Goal: Task Accomplishment & Management: Complete application form

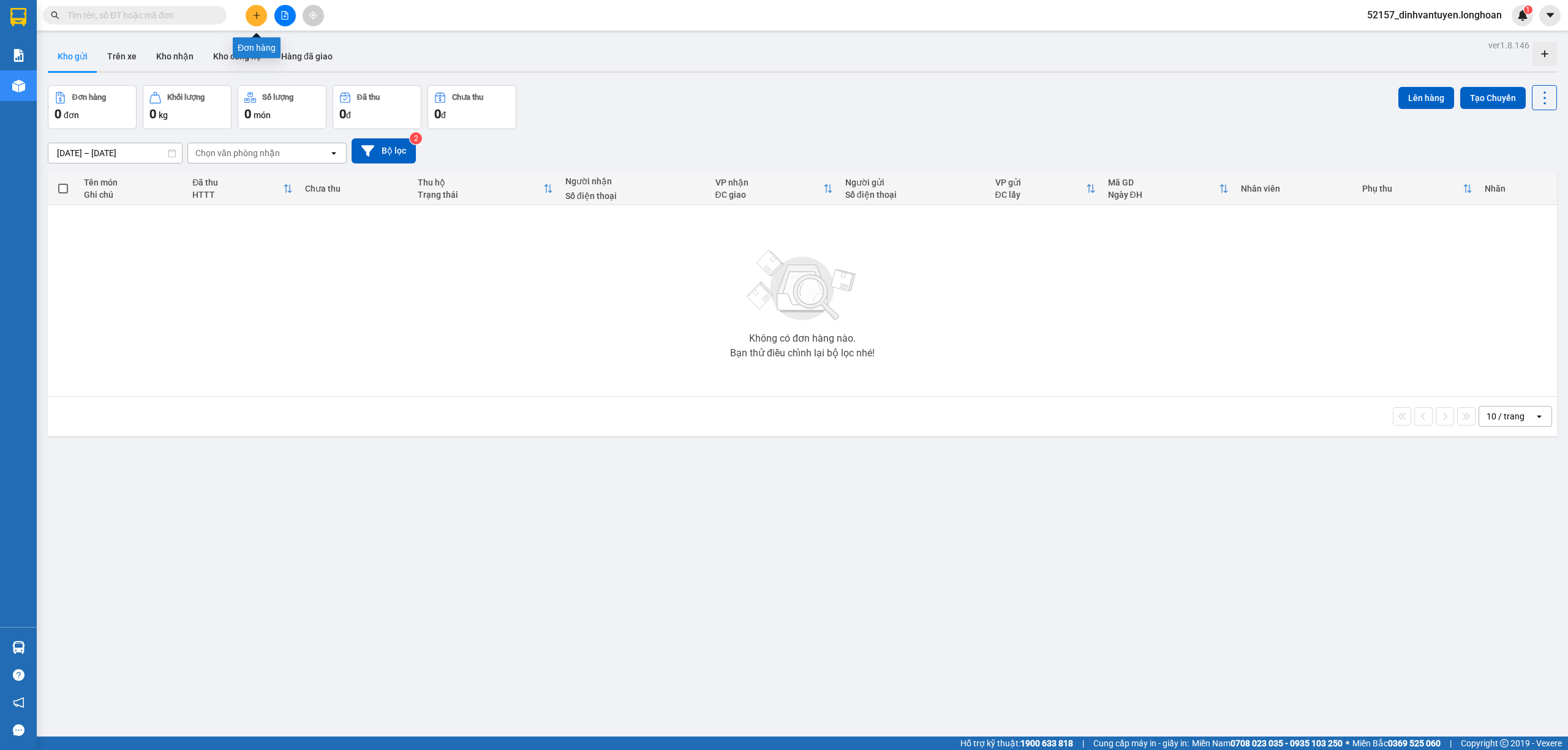
drag, startPoint x: 258, startPoint y: 15, endPoint x: 301, endPoint y: 18, distance: 43.1
click at [258, 16] on icon "plus" at bounding box center [256, 15] width 8 height 8
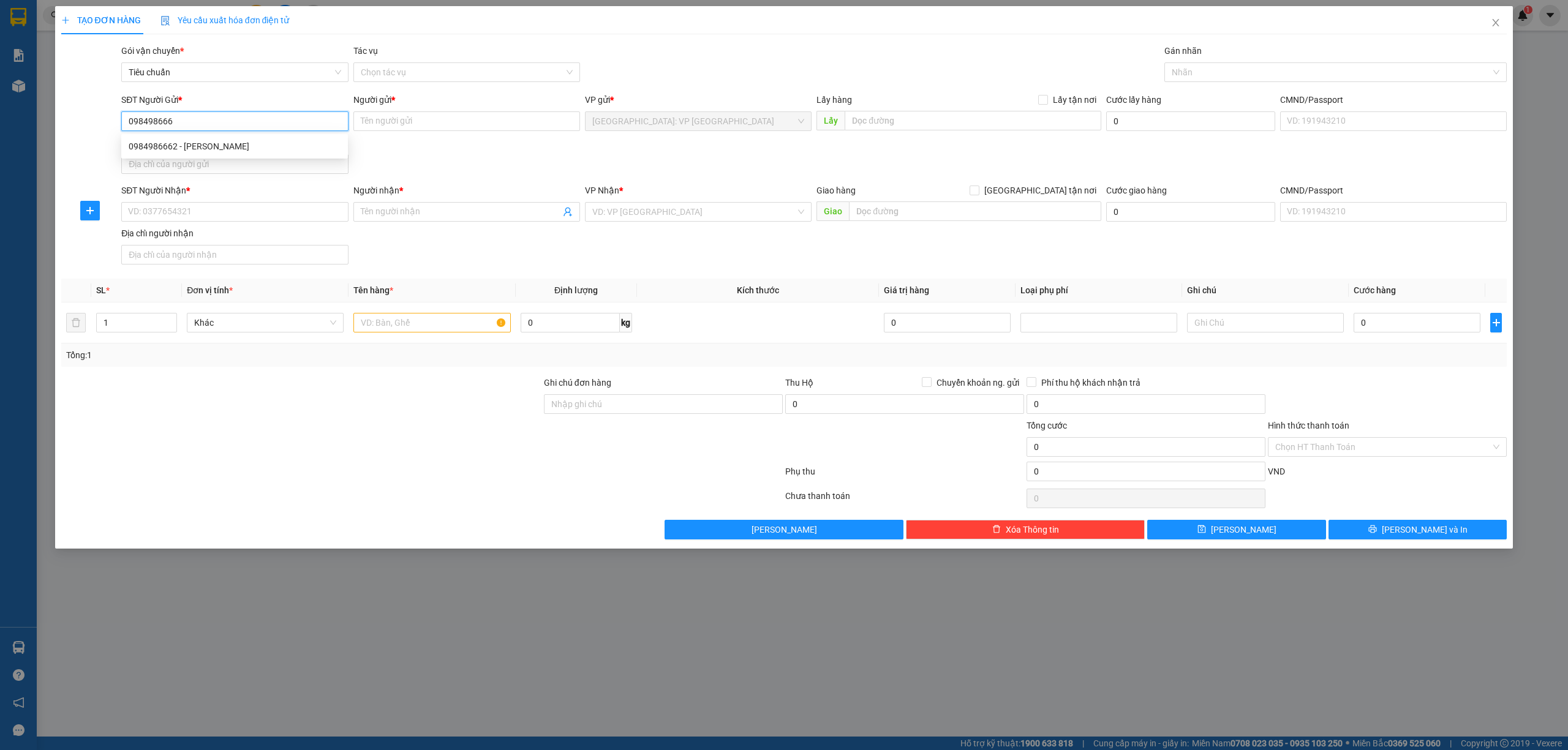
type input "0984986662"
click at [221, 144] on div "0984986662 - [PERSON_NAME]" at bounding box center [235, 146] width 212 height 14
type input "Khánh"
type input "0984986662"
click at [253, 212] on input "SĐT Người Nhận *" at bounding box center [235, 212] width 226 height 19
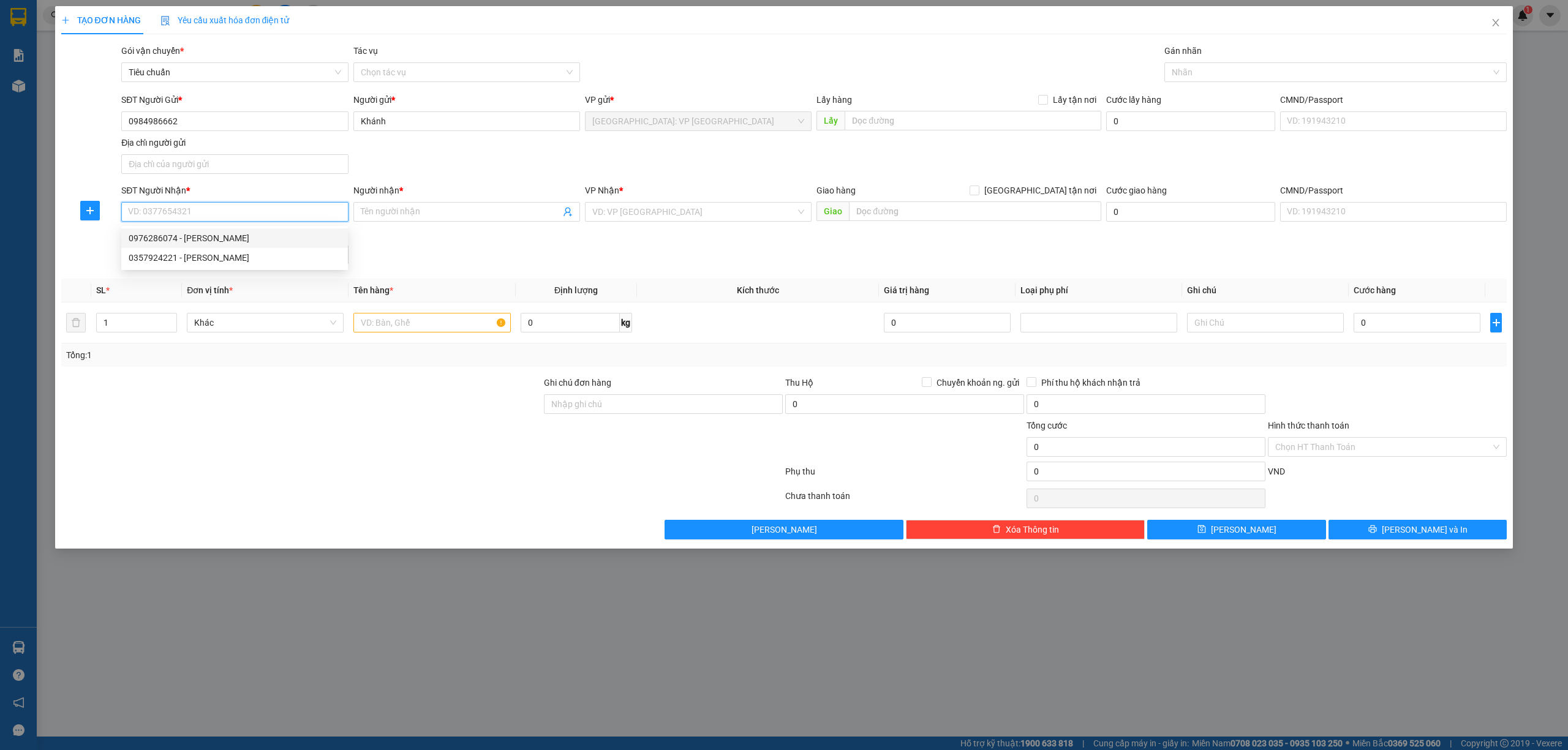
click at [255, 239] on div "0976286074 - [PERSON_NAME]" at bounding box center [235, 238] width 212 height 14
type input "0976286074"
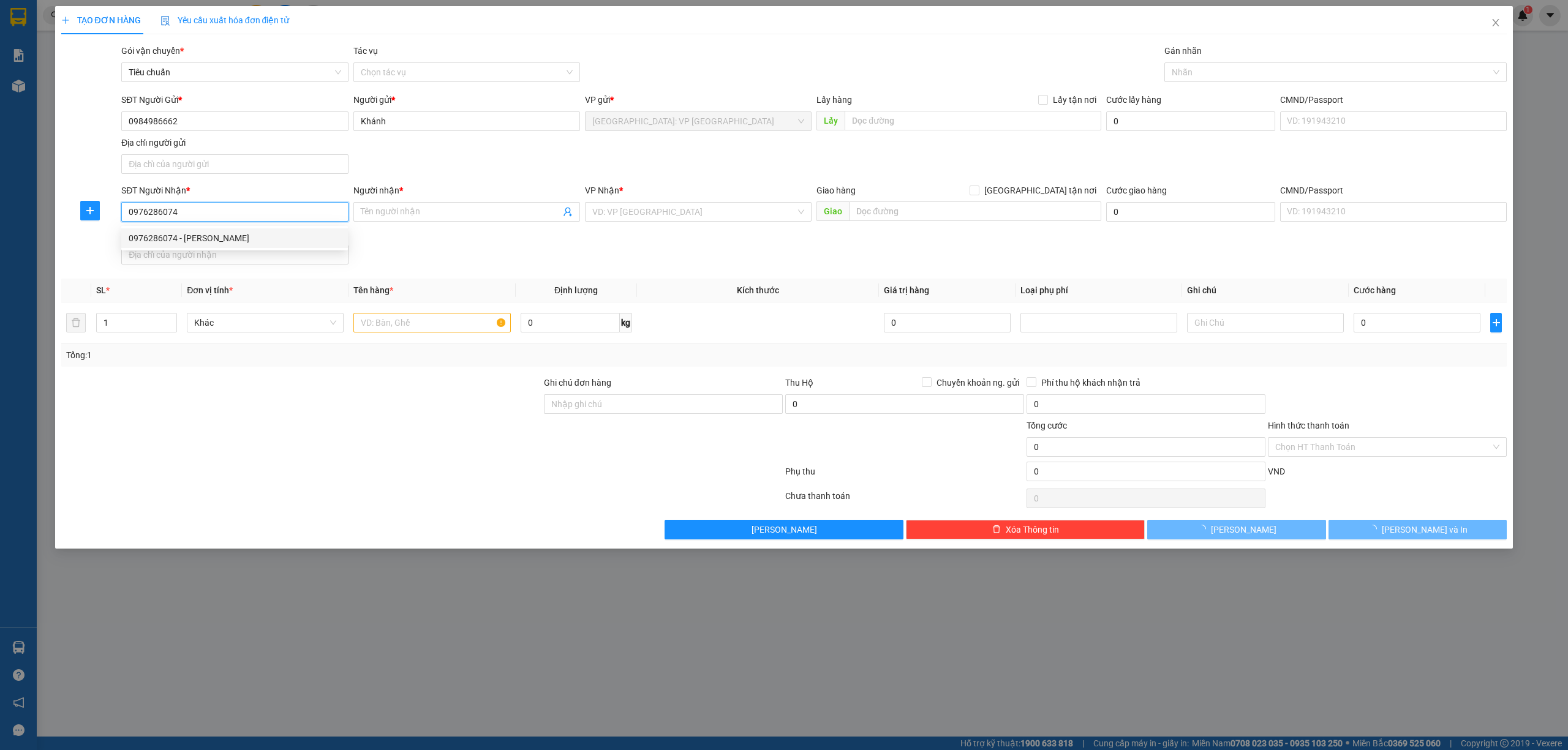
type input "[PERSON_NAME]"
checkbox input "true"
type input "[STREET_ADDRESS]"
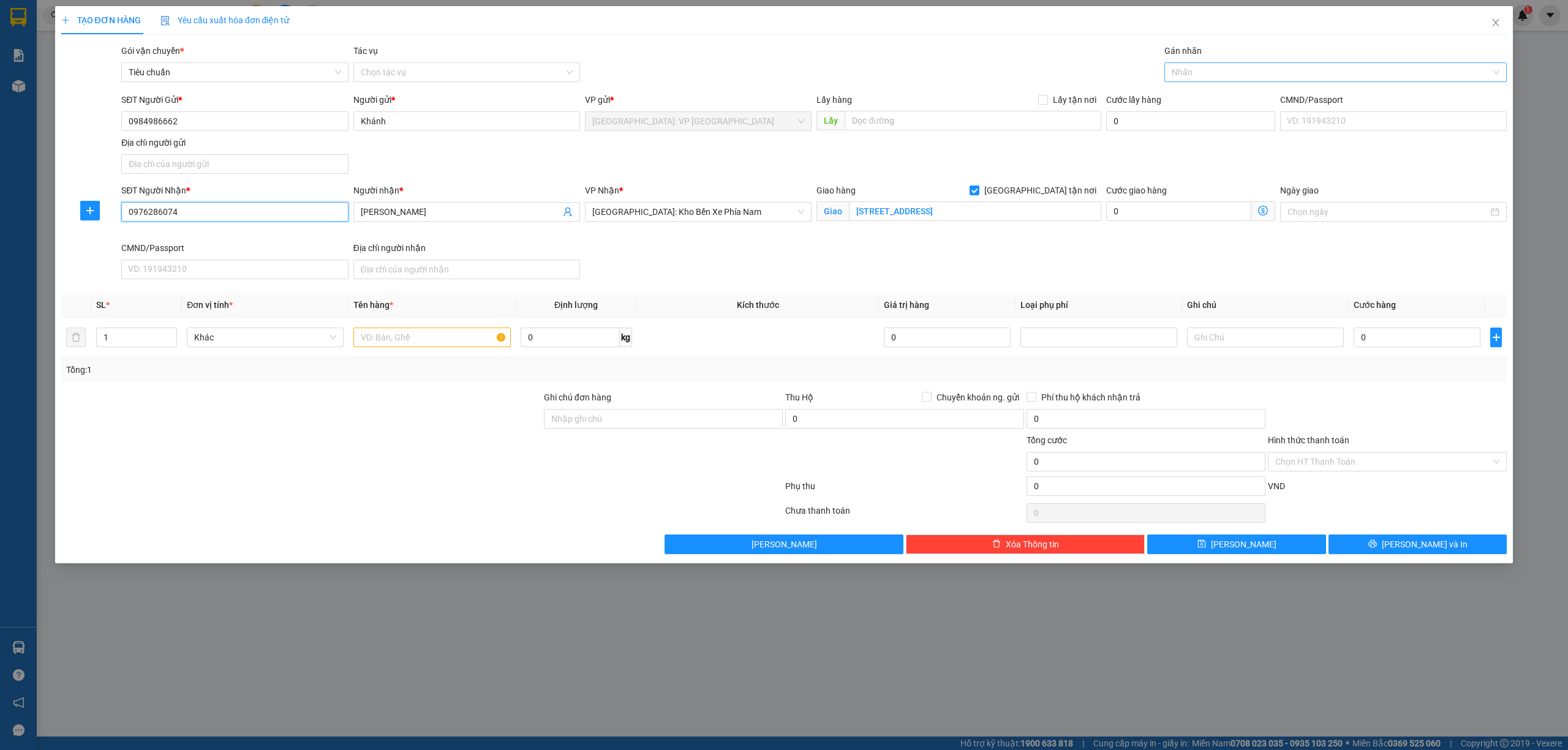
click at [1239, 76] on div at bounding box center [1330, 73] width 325 height 15
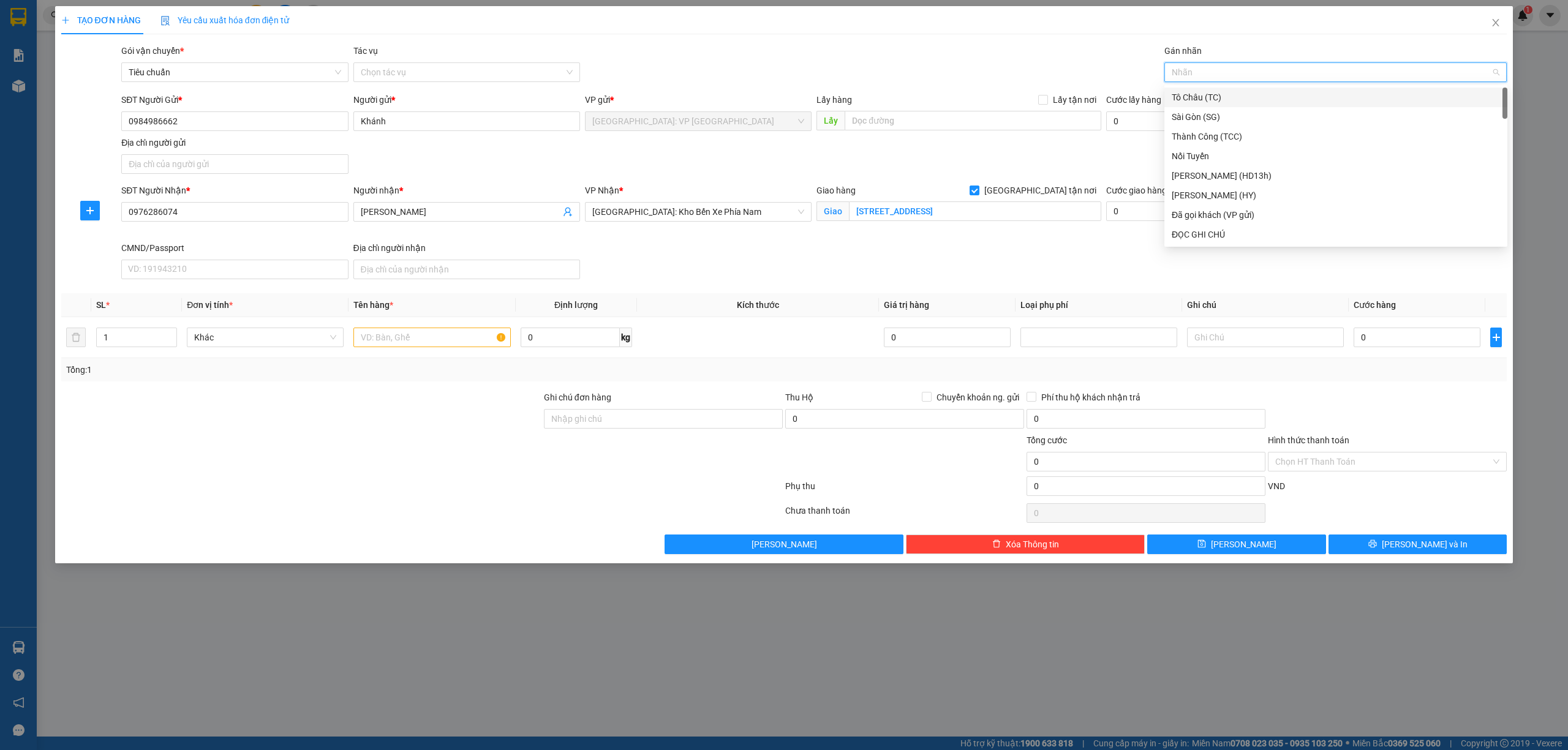
type input "g"
click at [1207, 230] on div "[GEOGRAPHIC_DATA] tận nơi" at bounding box center [1335, 235] width 329 height 14
click at [167, 334] on span "up" at bounding box center [170, 334] width 7 height 7
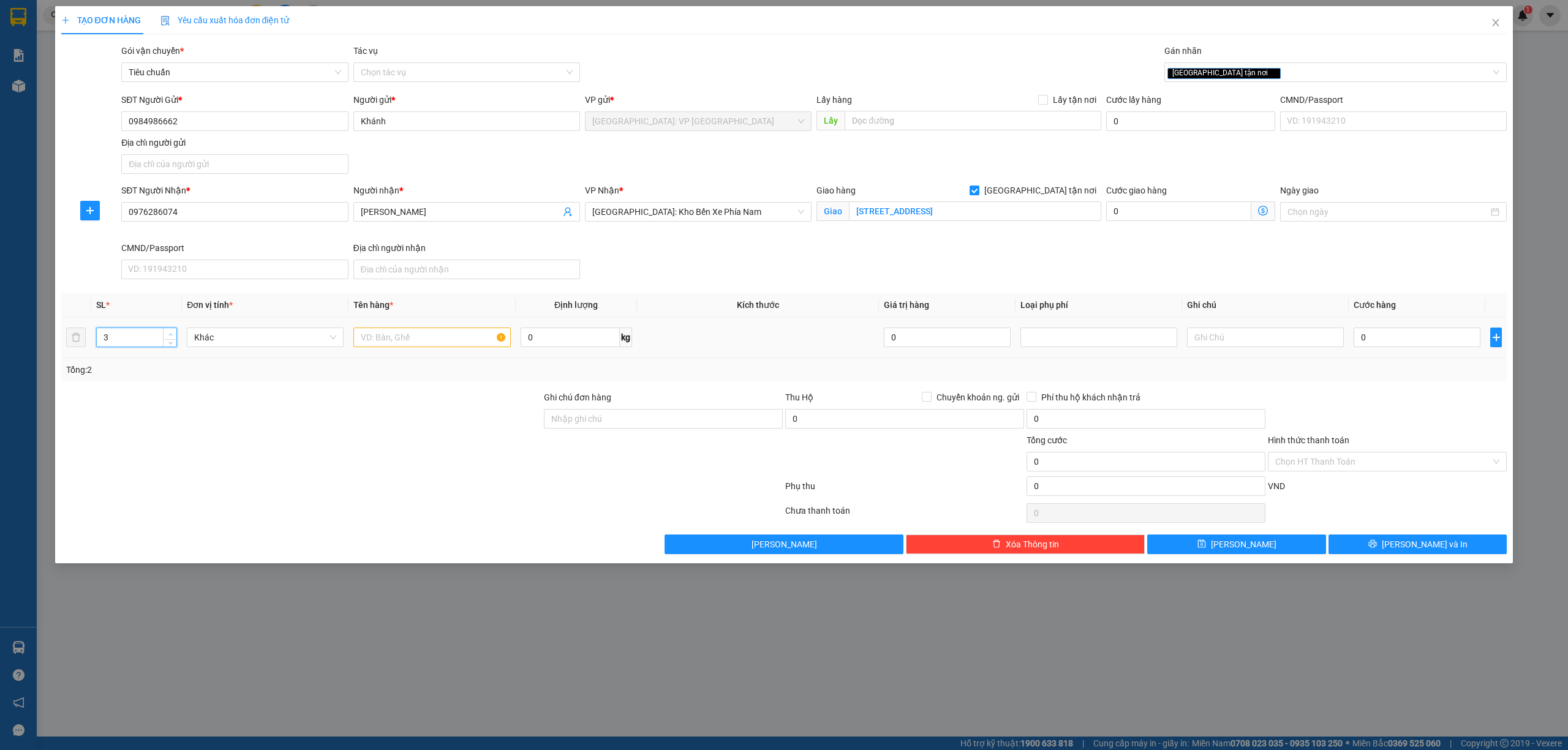
click at [167, 334] on span "up" at bounding box center [170, 334] width 7 height 7
type input "4"
click at [167, 334] on span "up" at bounding box center [170, 334] width 7 height 7
click at [415, 333] on input "text" at bounding box center [432, 337] width 156 height 19
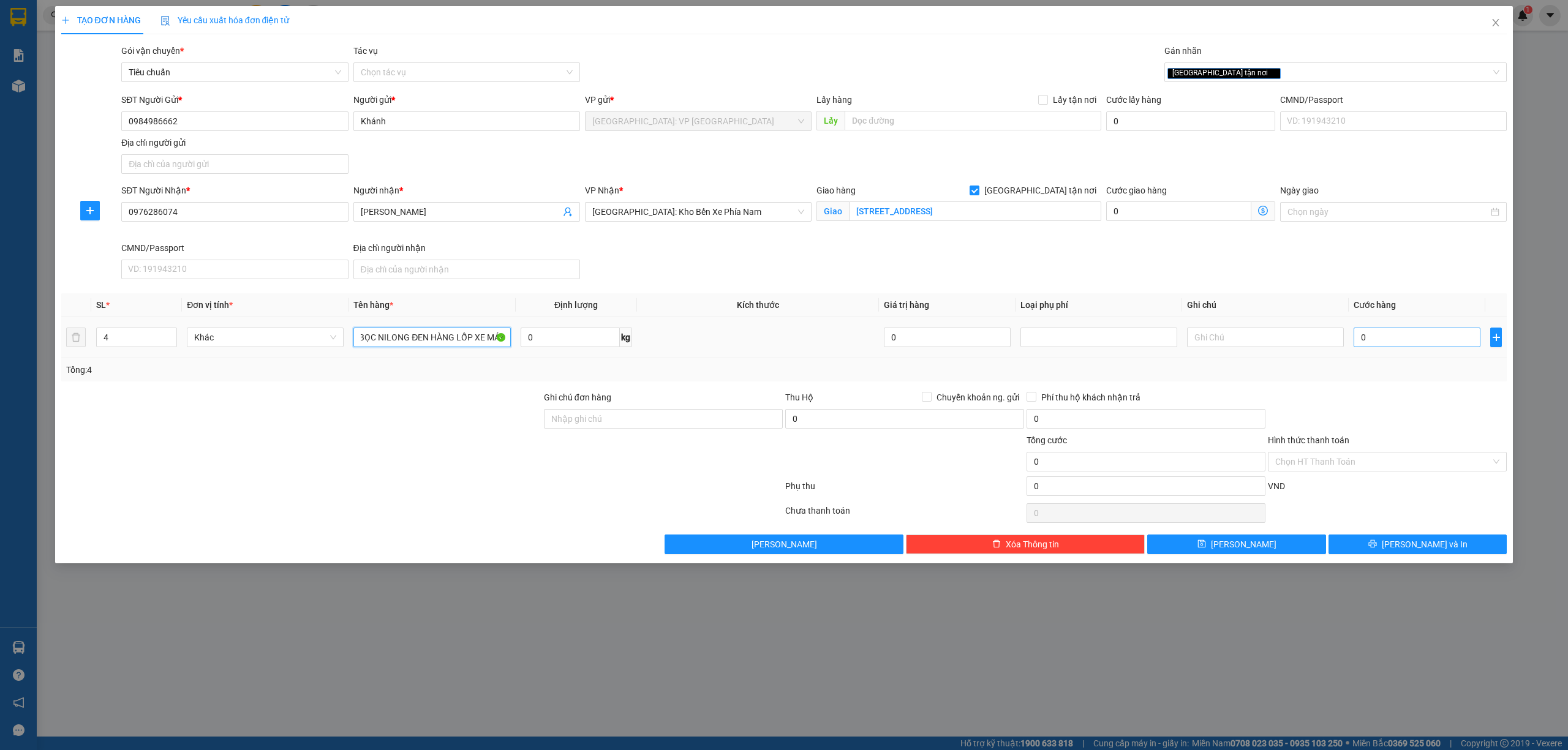
type input "4 KIỆN BỌC NILONG ĐEN HÀNG LỐP XE MÁY"
click at [1400, 346] on input "0" at bounding box center [1417, 337] width 127 height 19
type input "4"
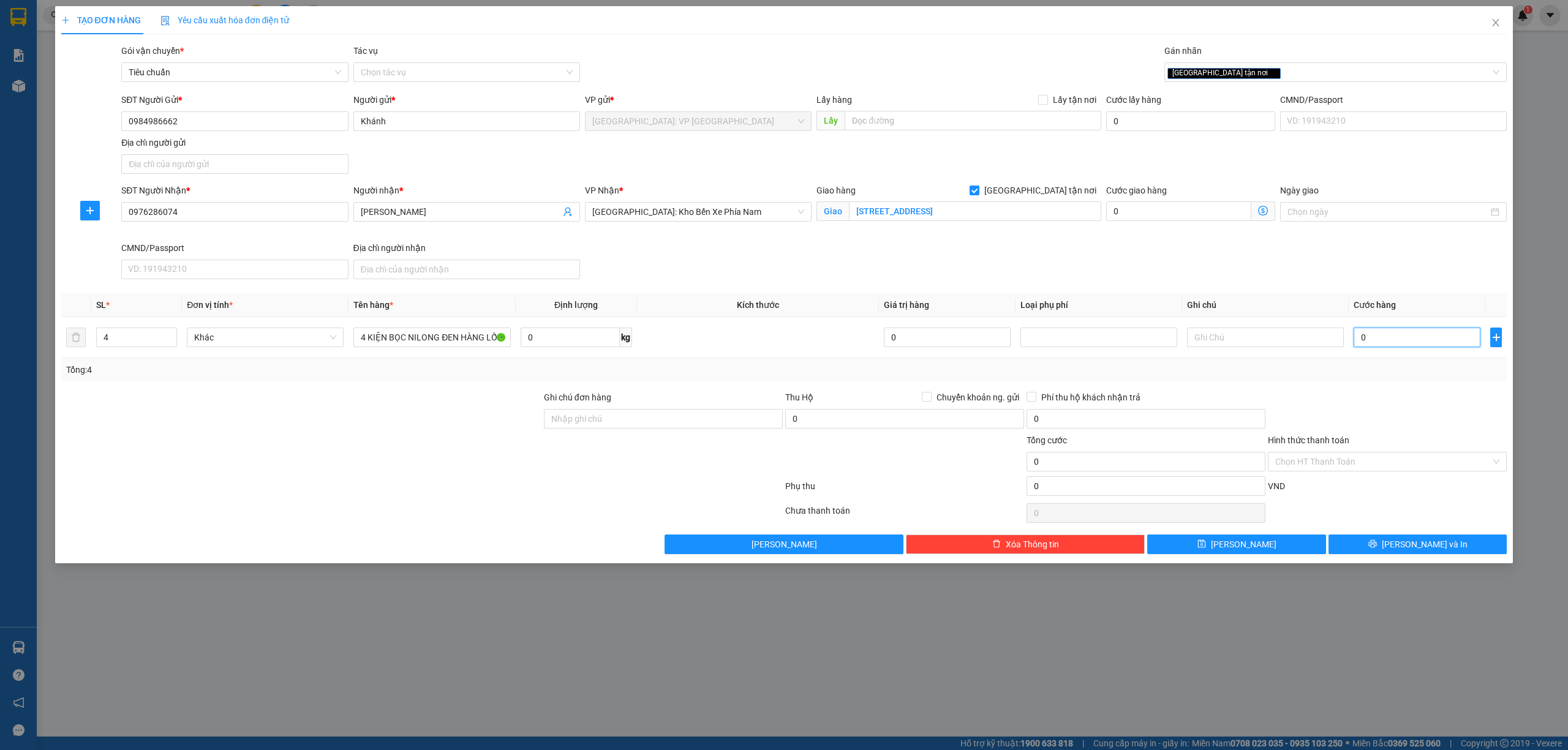
type input "4"
type input "44"
type input "440"
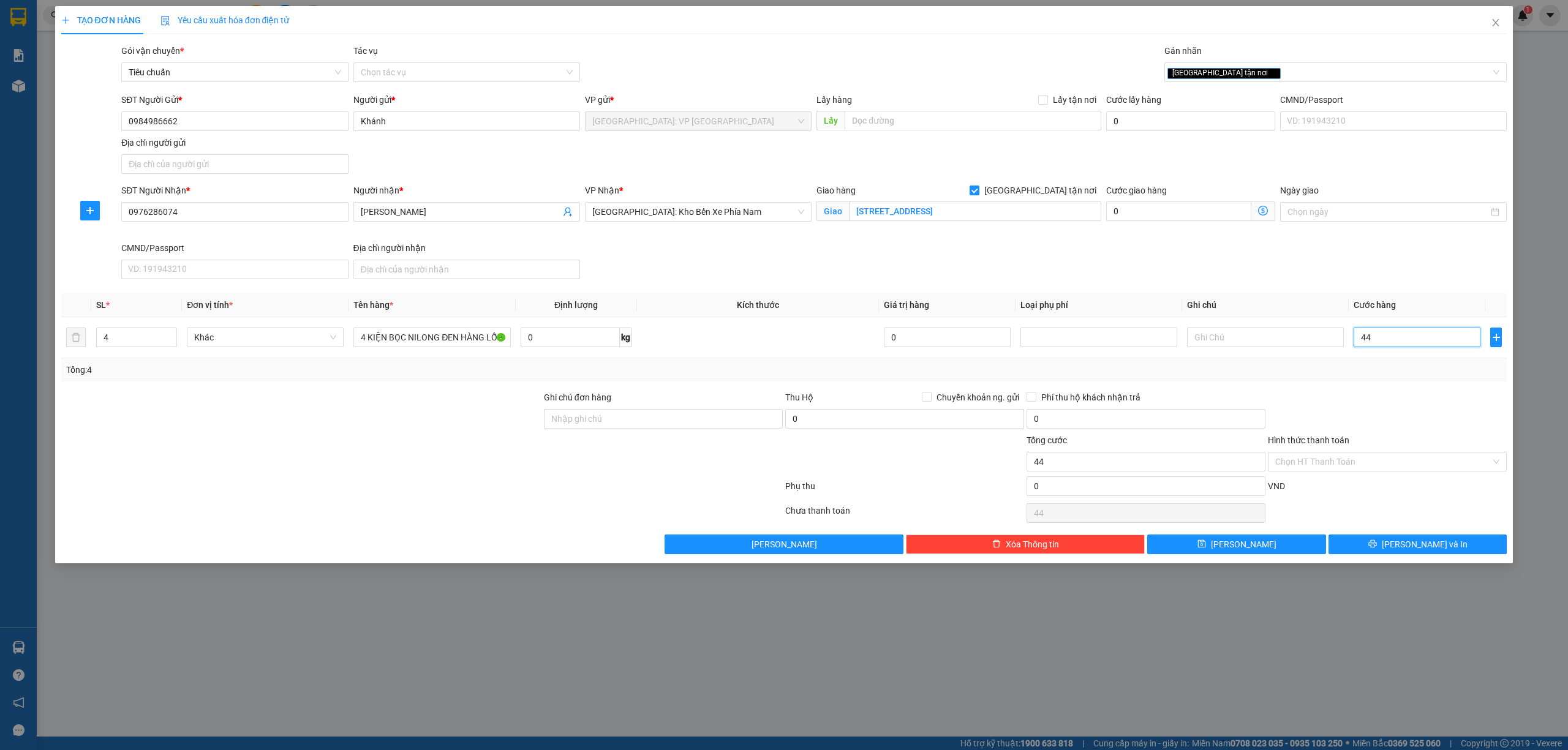
type input "440"
type input "4.400"
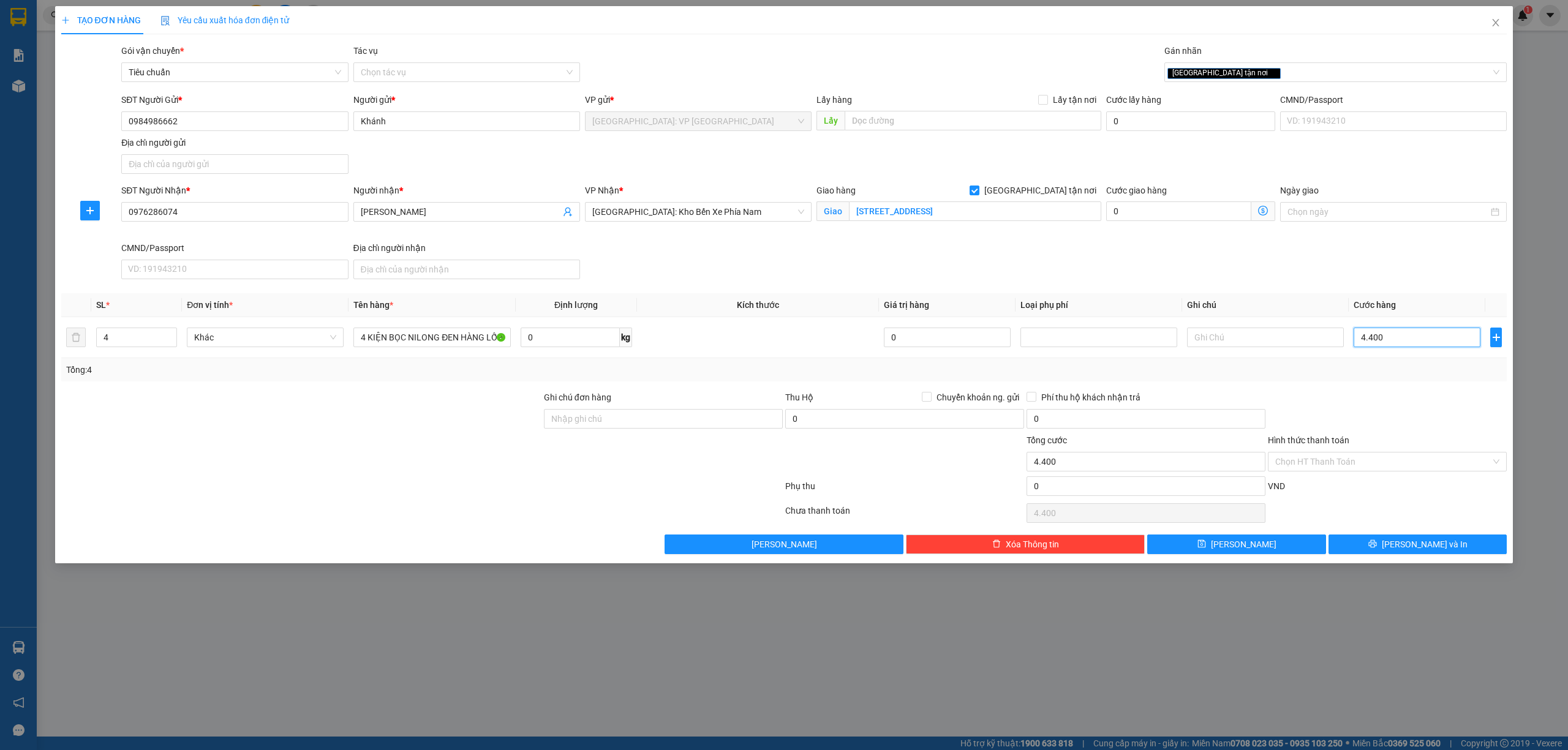
type input "44.000"
type input "440.000"
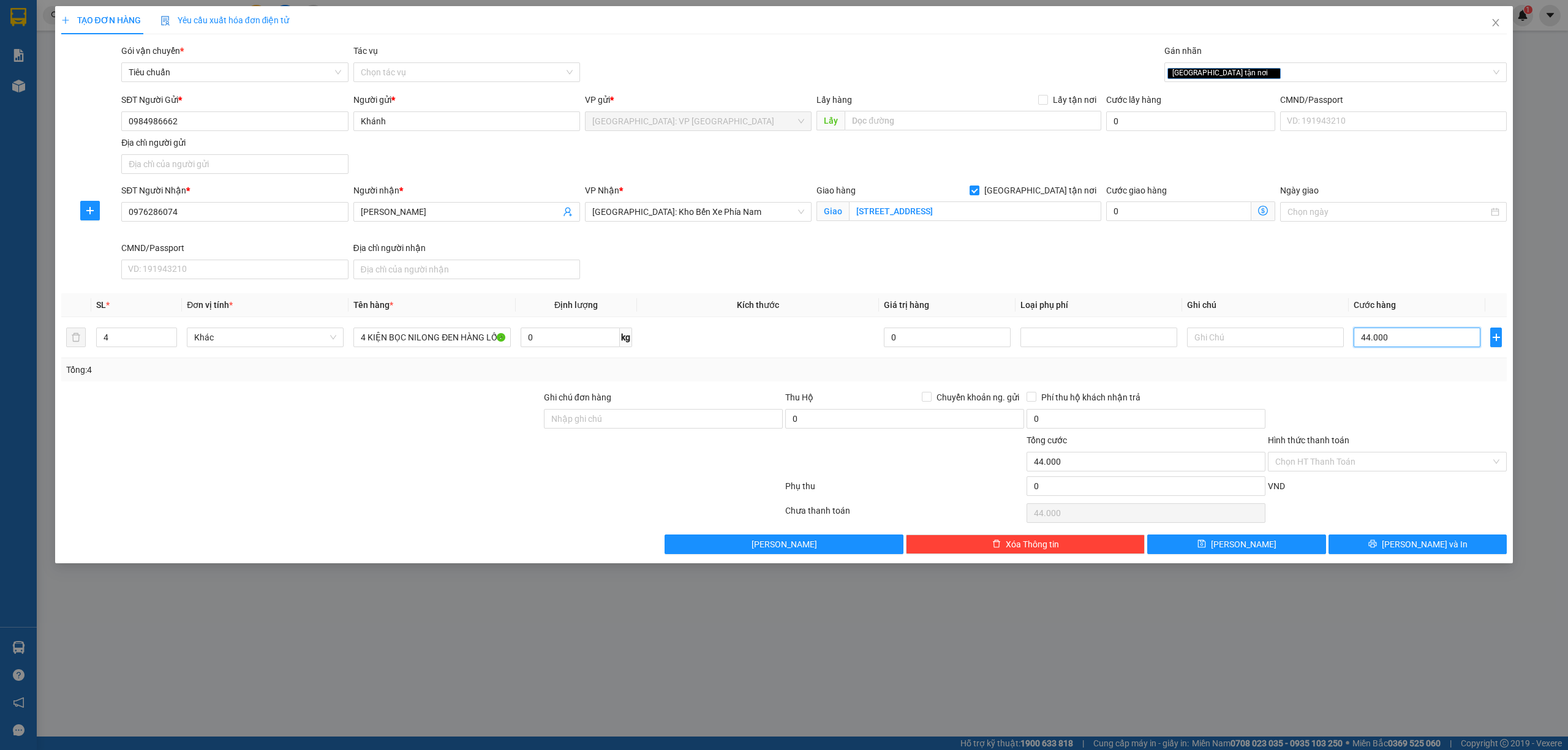
type input "440.000"
click at [1447, 549] on button "[PERSON_NAME] và In" at bounding box center [1418, 544] width 179 height 19
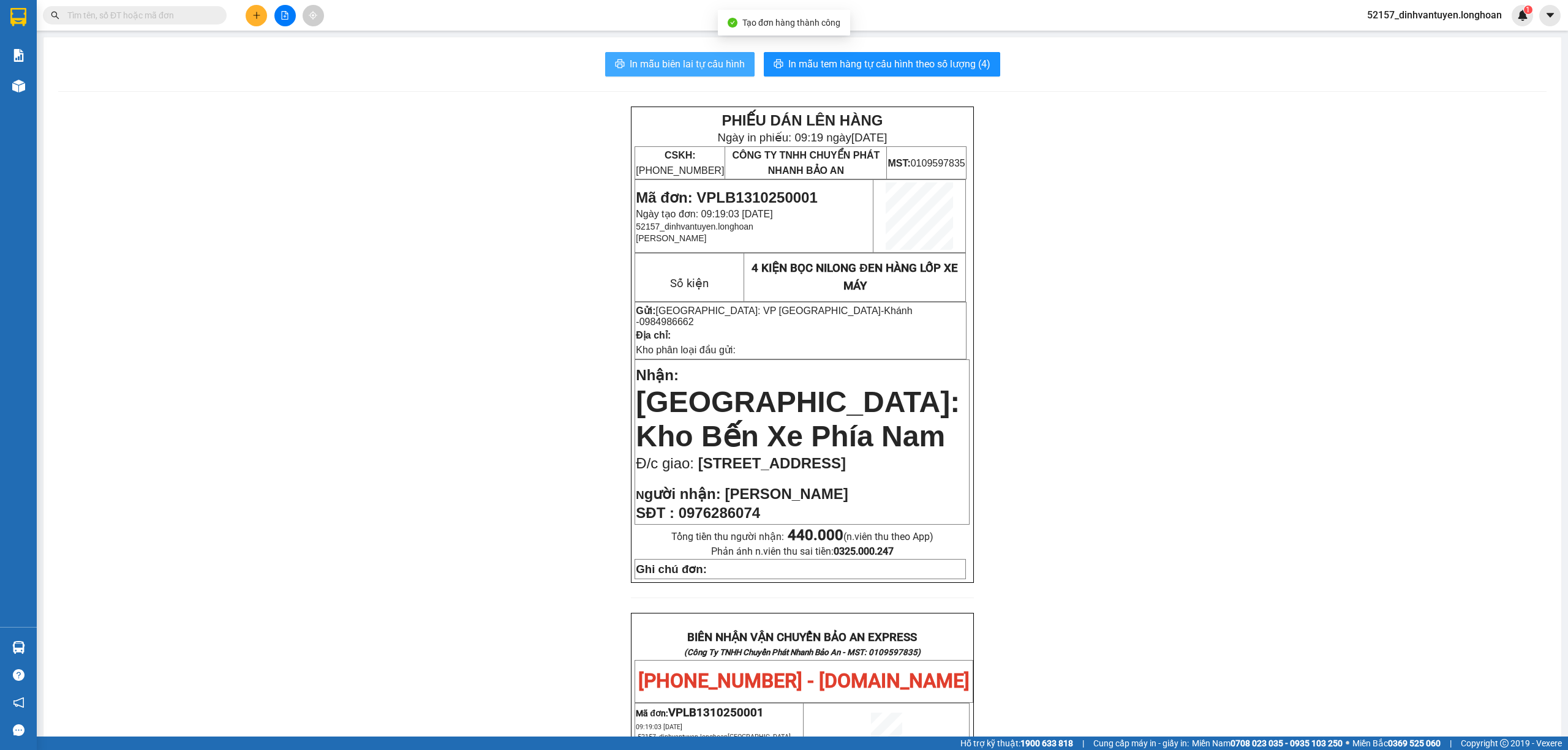
click at [697, 70] on span "In mẫu biên lai tự cấu hình" at bounding box center [686, 63] width 115 height 16
click at [199, 16] on input "text" at bounding box center [139, 15] width 144 height 14
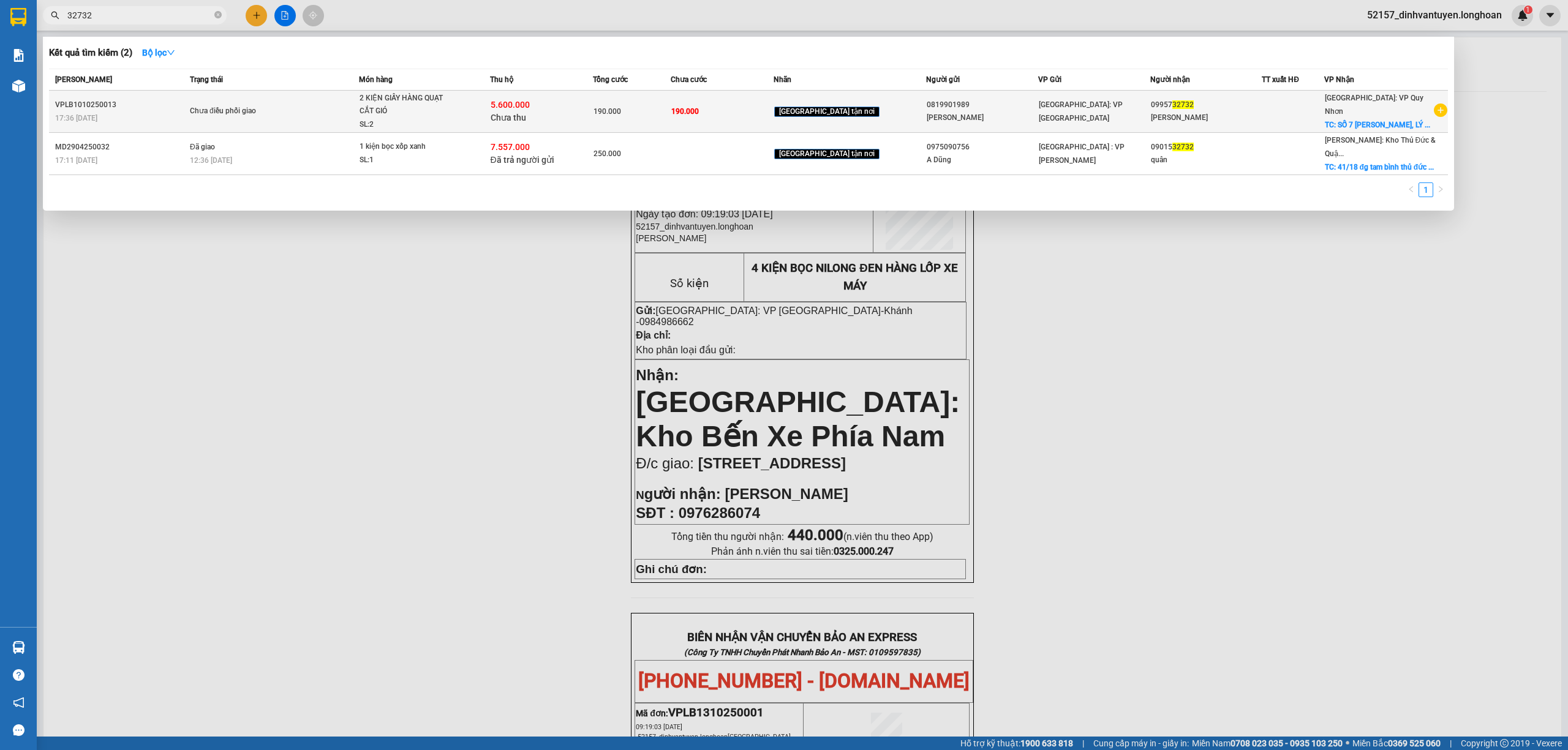
type input "32732"
click at [452, 118] on div "SL: 2" at bounding box center [406, 124] width 92 height 14
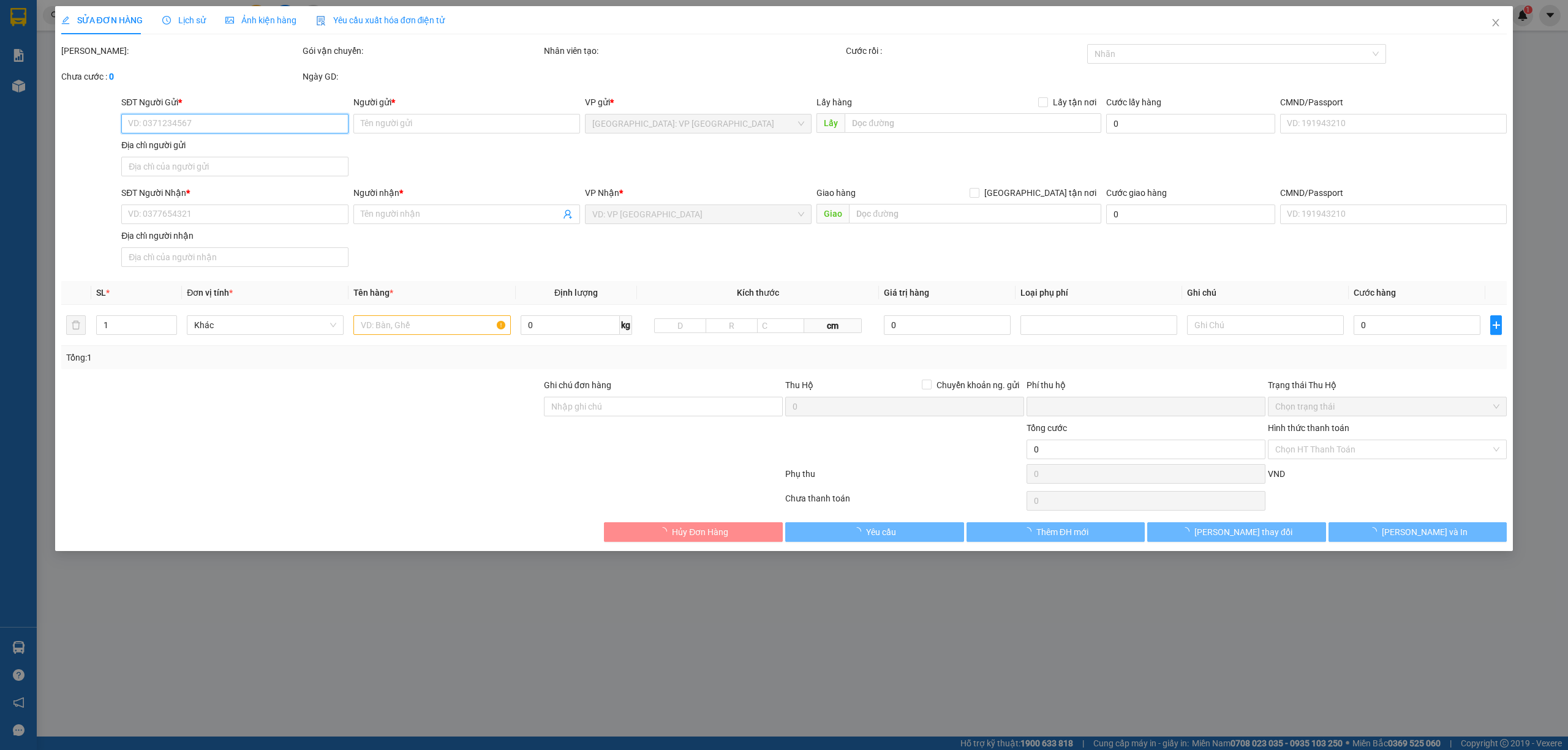
type input "0819901989"
type input "[PERSON_NAME]"
type input "0995732732"
type input "[PERSON_NAME]"
checkbox input "true"
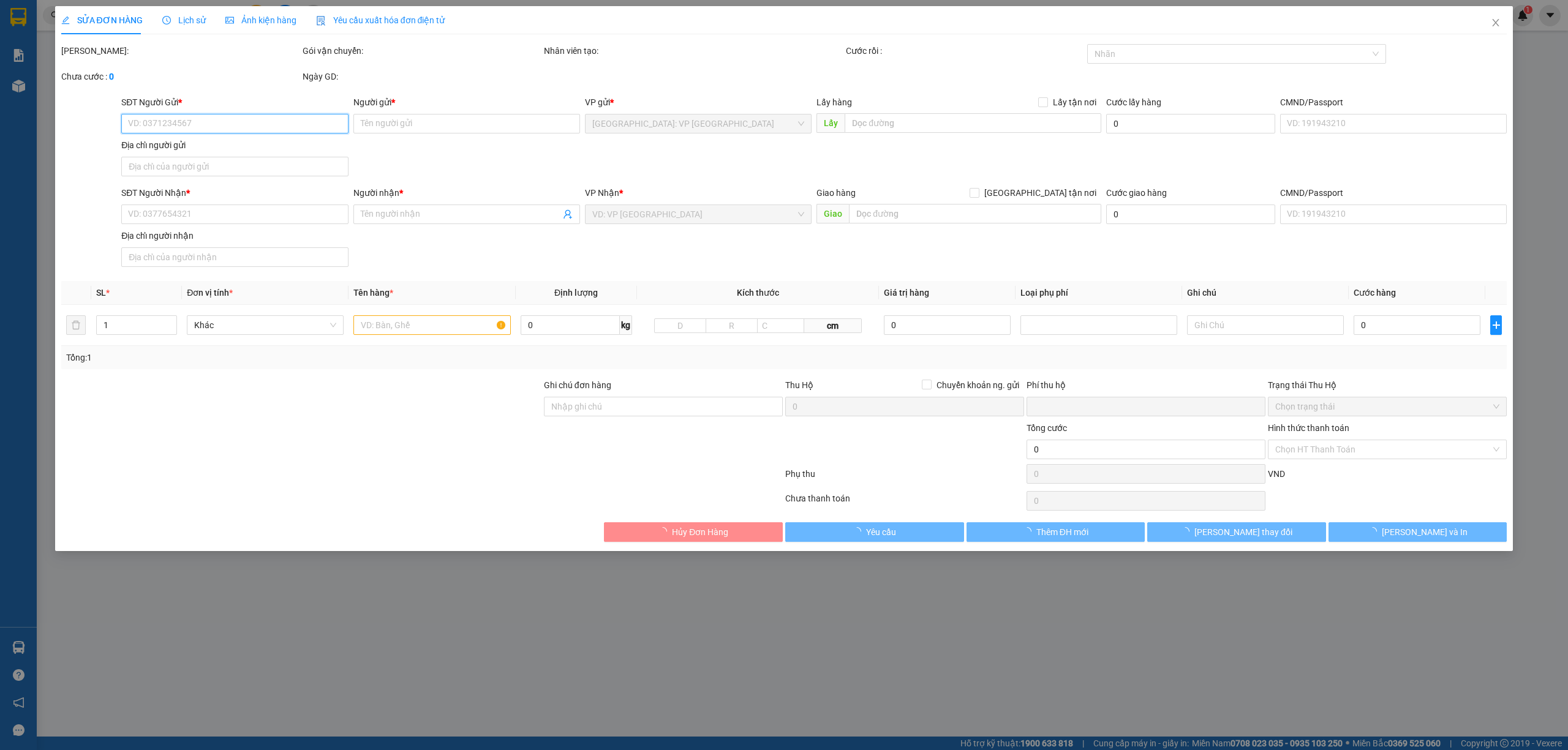
type input "SỐ 7 [PERSON_NAME], [PERSON_NAME], [PERSON_NAME], [GEOGRAPHIC_DATA]"
type input "190.000"
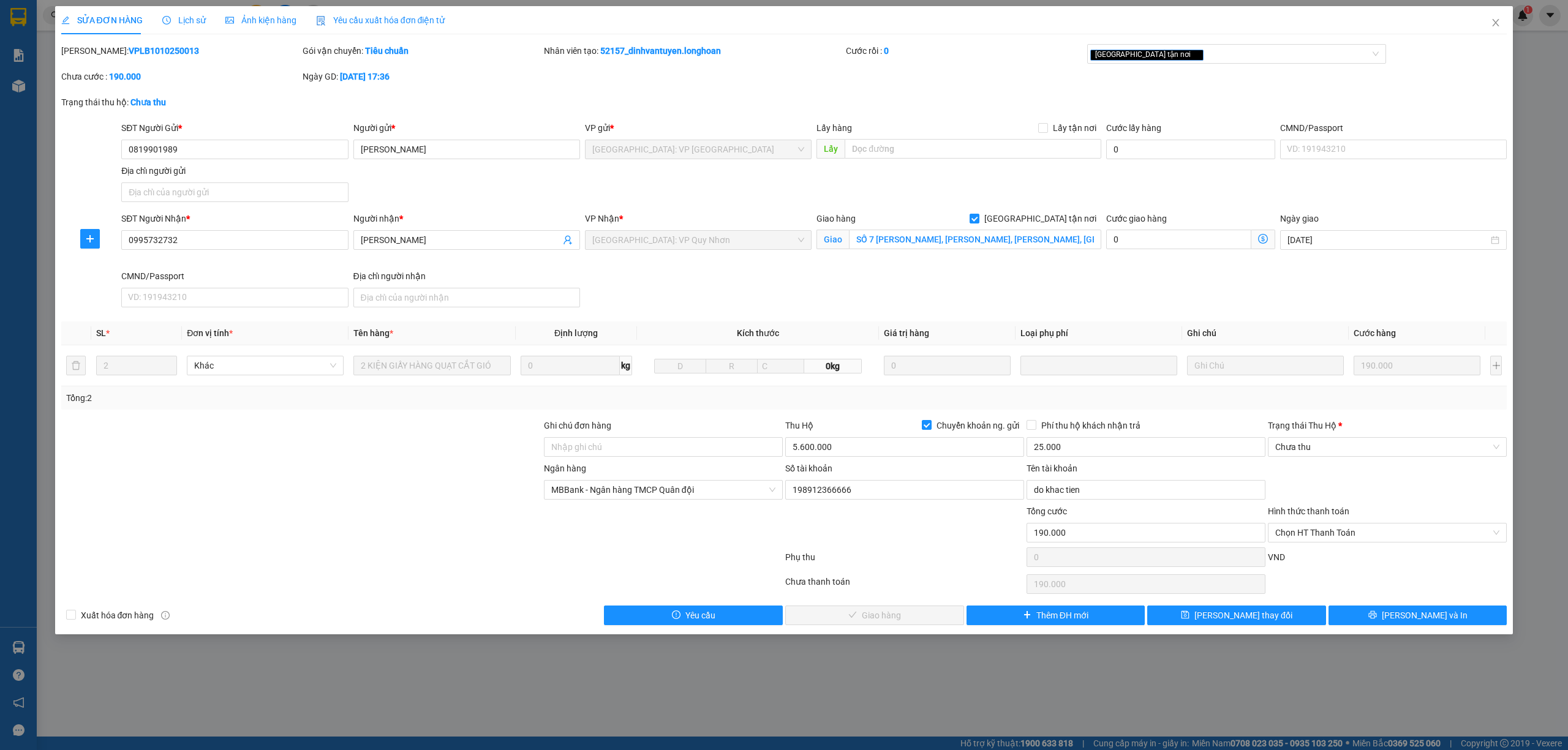
click at [150, 52] on b "VPLB1010250013" at bounding box center [164, 51] width 71 height 10
copy b "VPLB1010250013"
click at [277, 145] on input "0819901989" at bounding box center [235, 149] width 226 height 19
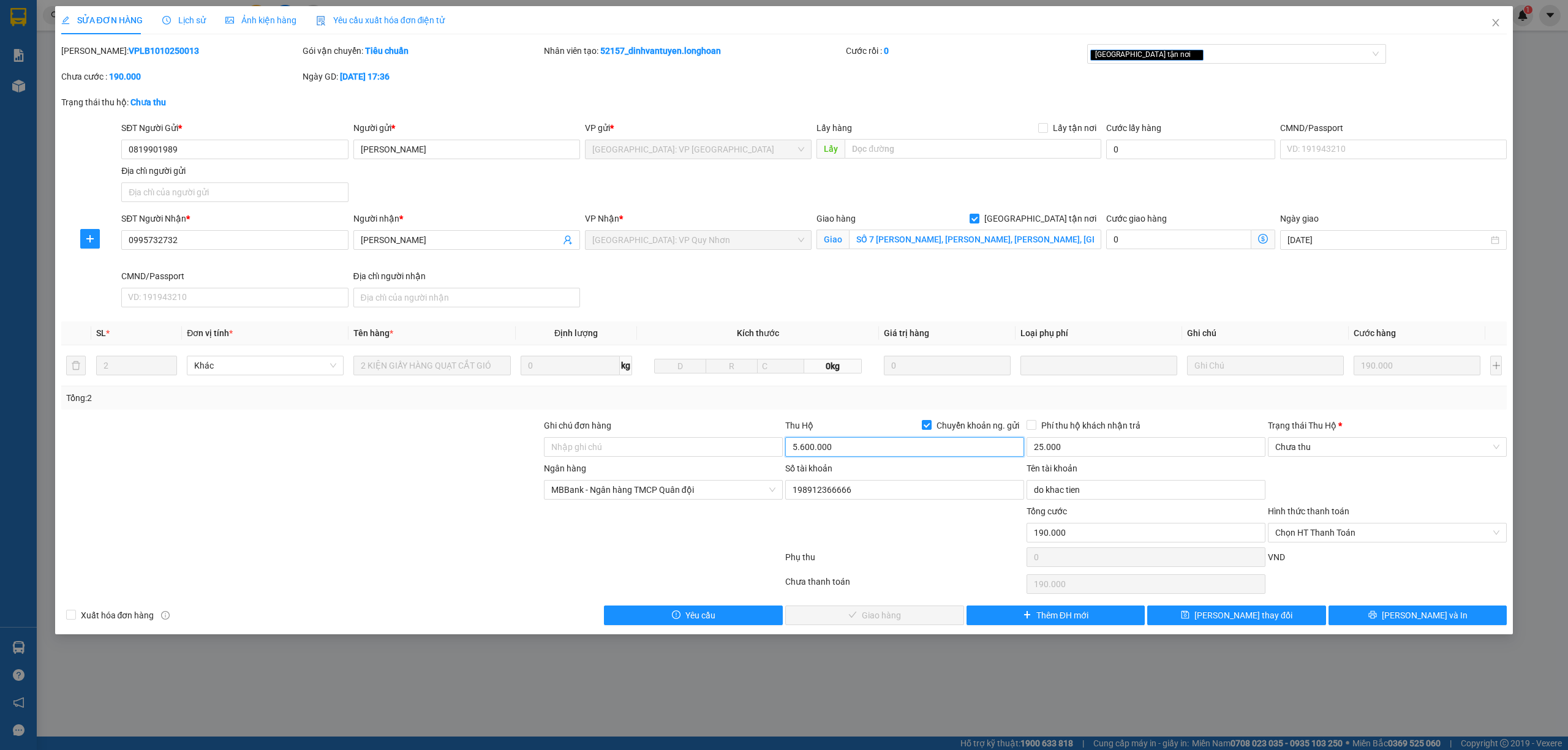
click at [914, 452] on input "5.600.000" at bounding box center [905, 446] width 239 height 19
type input "5.410.000"
click at [1414, 616] on span "[PERSON_NAME] và In" at bounding box center [1424, 616] width 86 height 14
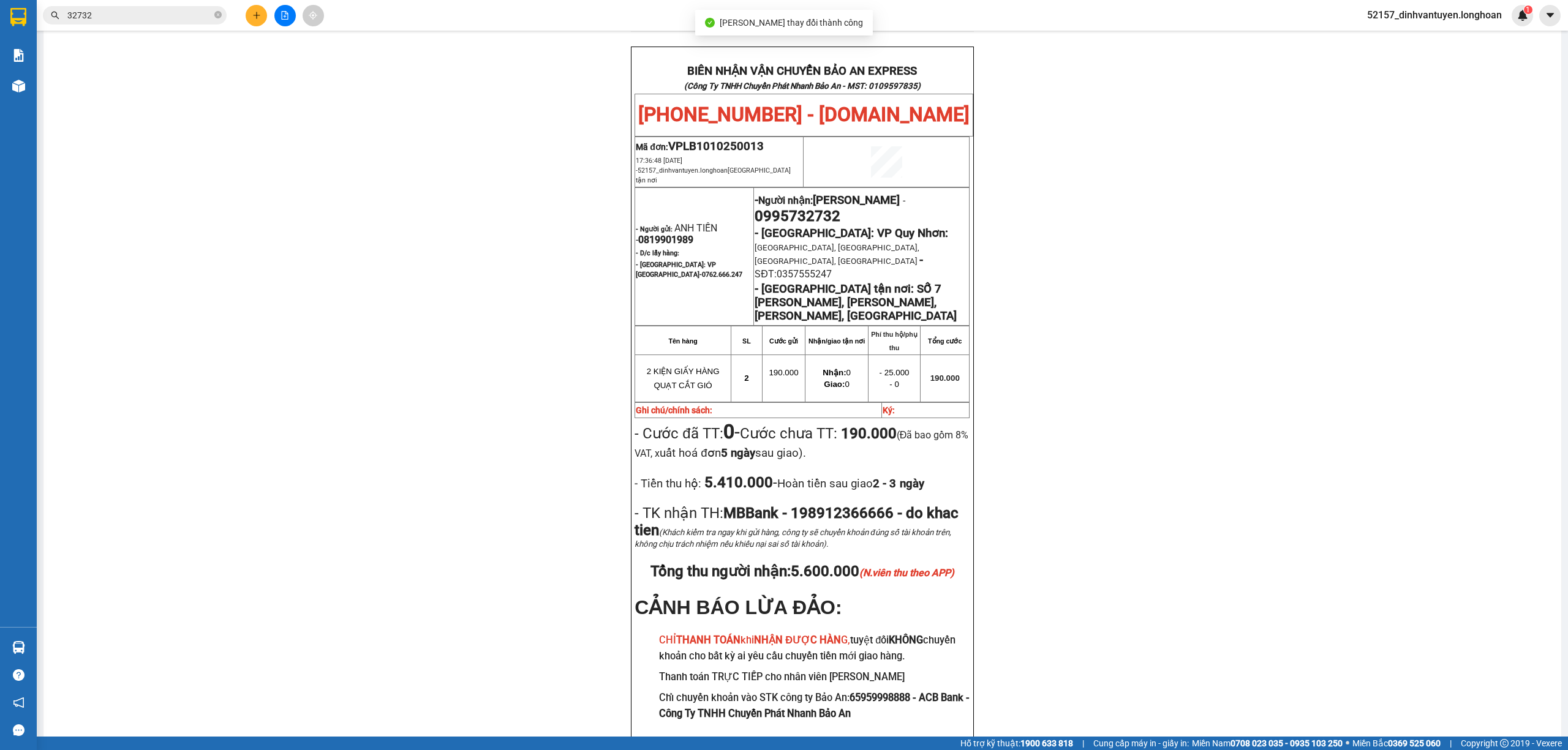
scroll to position [633, 0]
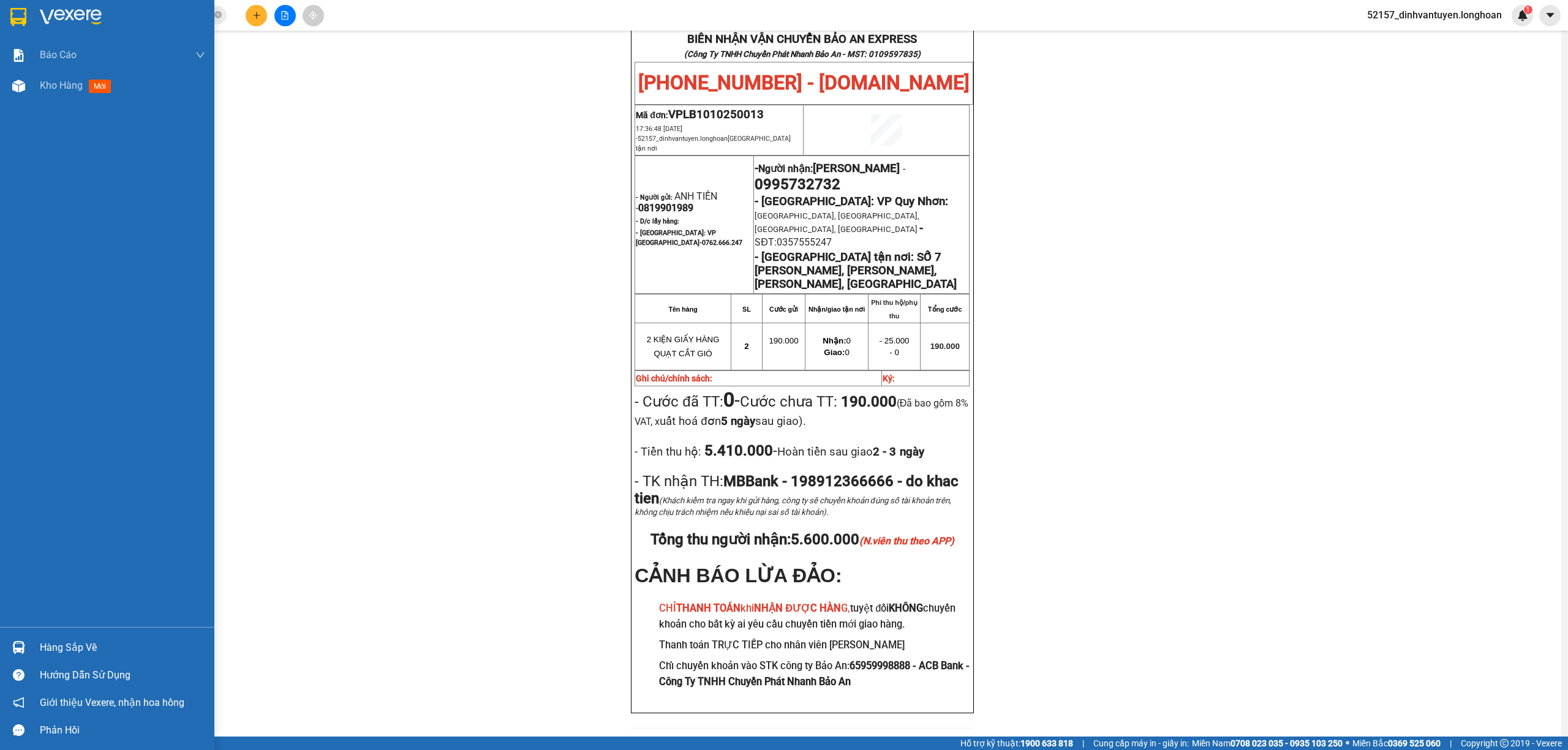
click at [17, 16] on img at bounding box center [17, 17] width 16 height 18
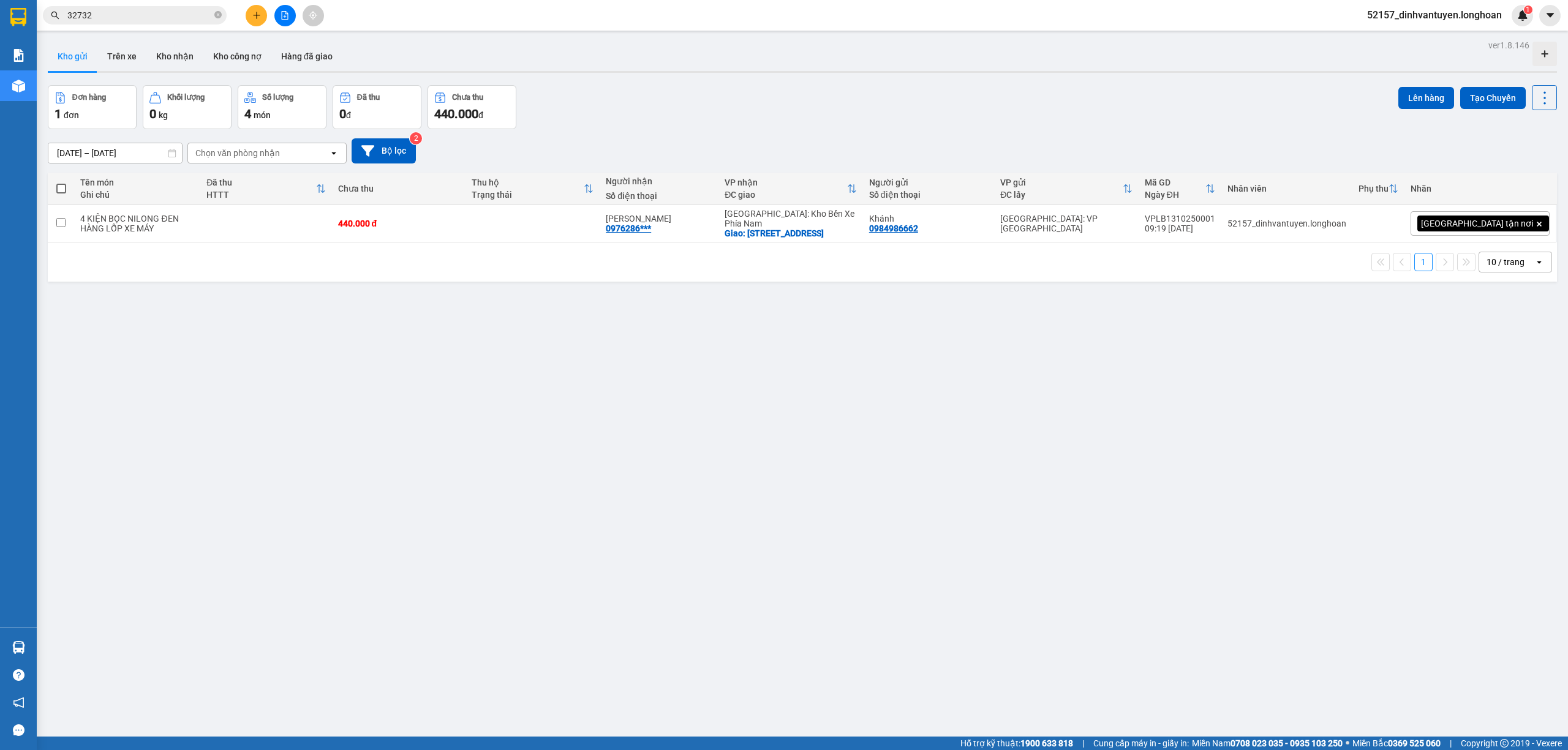
click at [153, 17] on input "32732" at bounding box center [139, 15] width 144 height 14
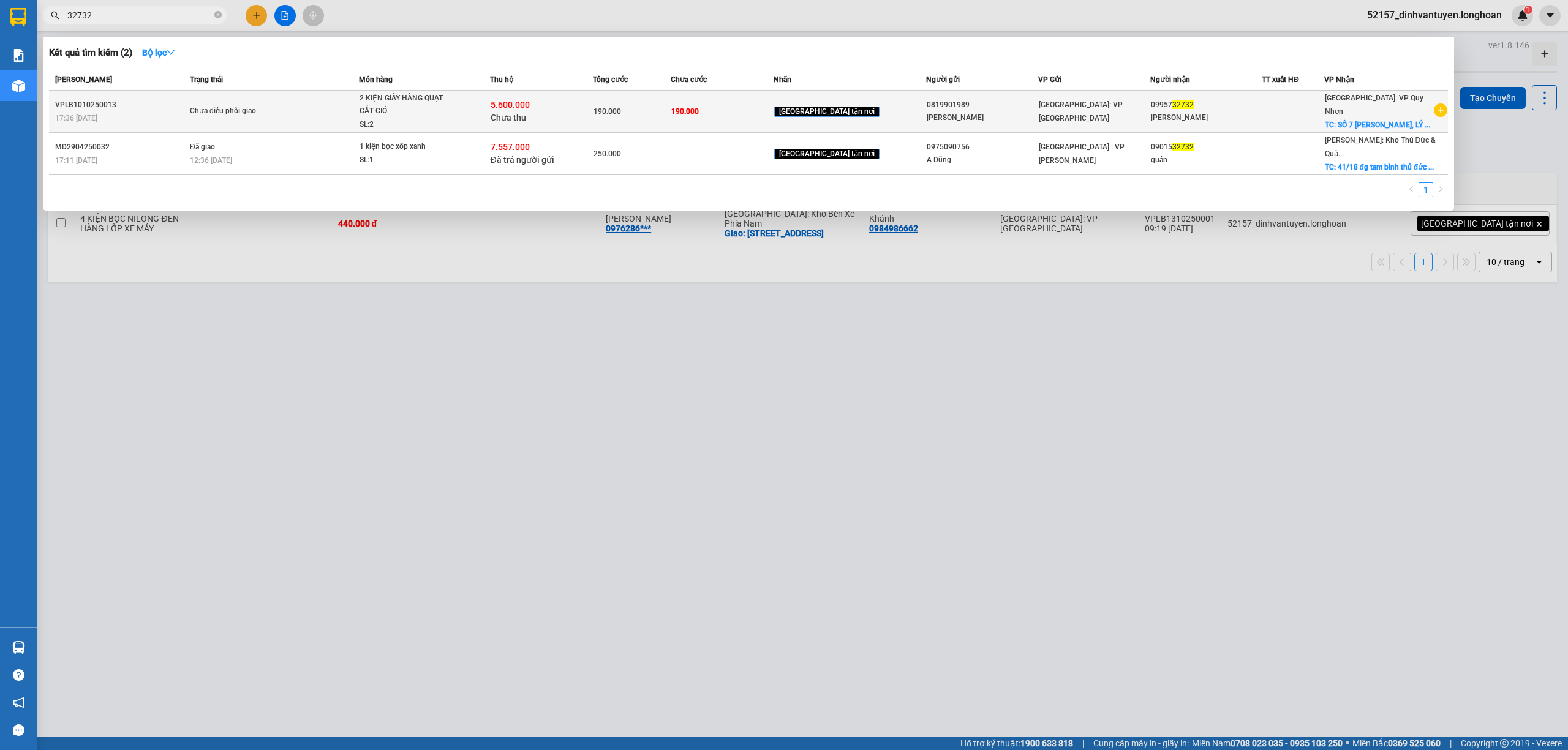
click at [480, 114] on span "2 KIỆN GIẤY HÀNG QUẠT CẮT GIÓ SL: 2" at bounding box center [424, 111] width 130 height 40
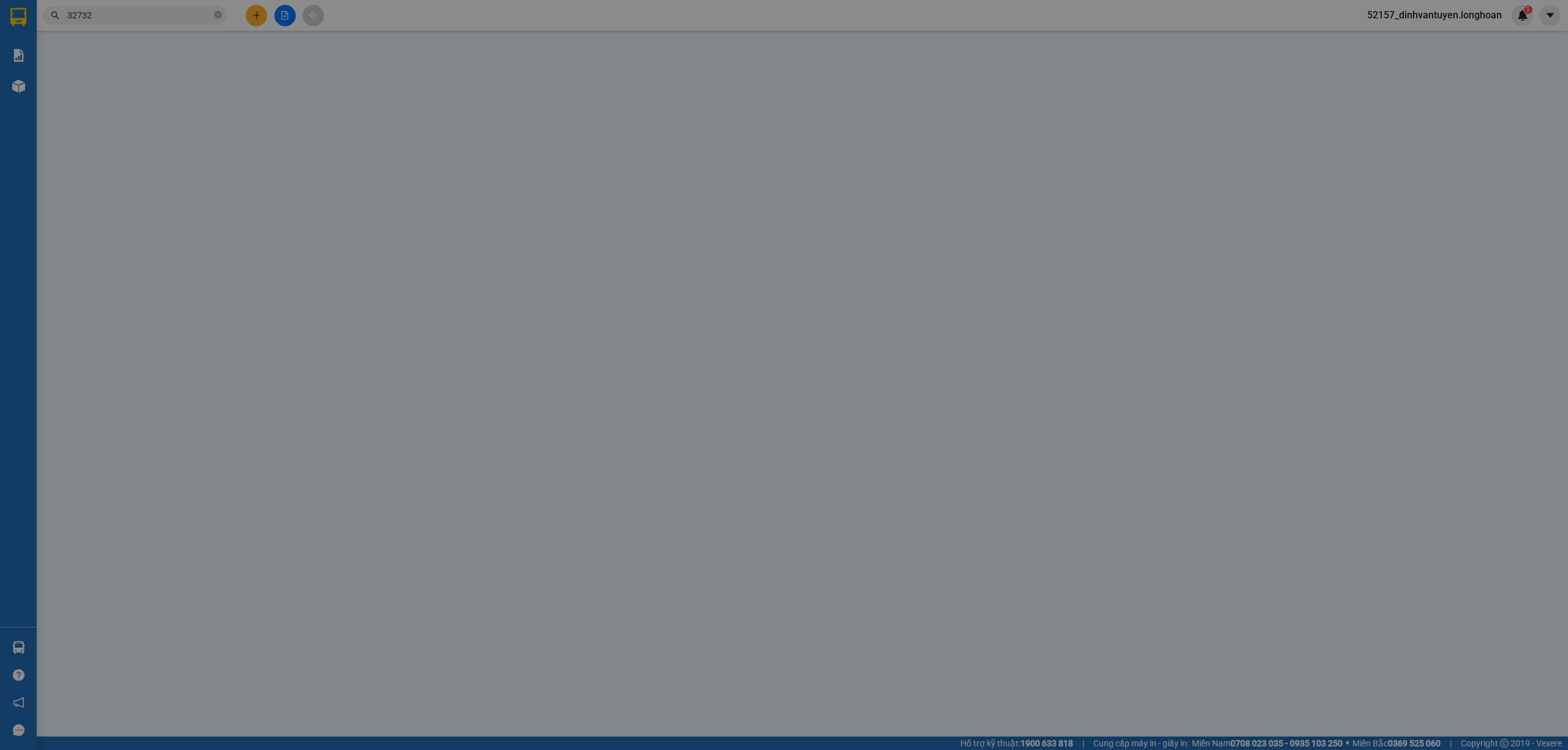
type input "0819901989"
type input "[PERSON_NAME]"
type input "0995732732"
type input "[PERSON_NAME]"
checkbox input "true"
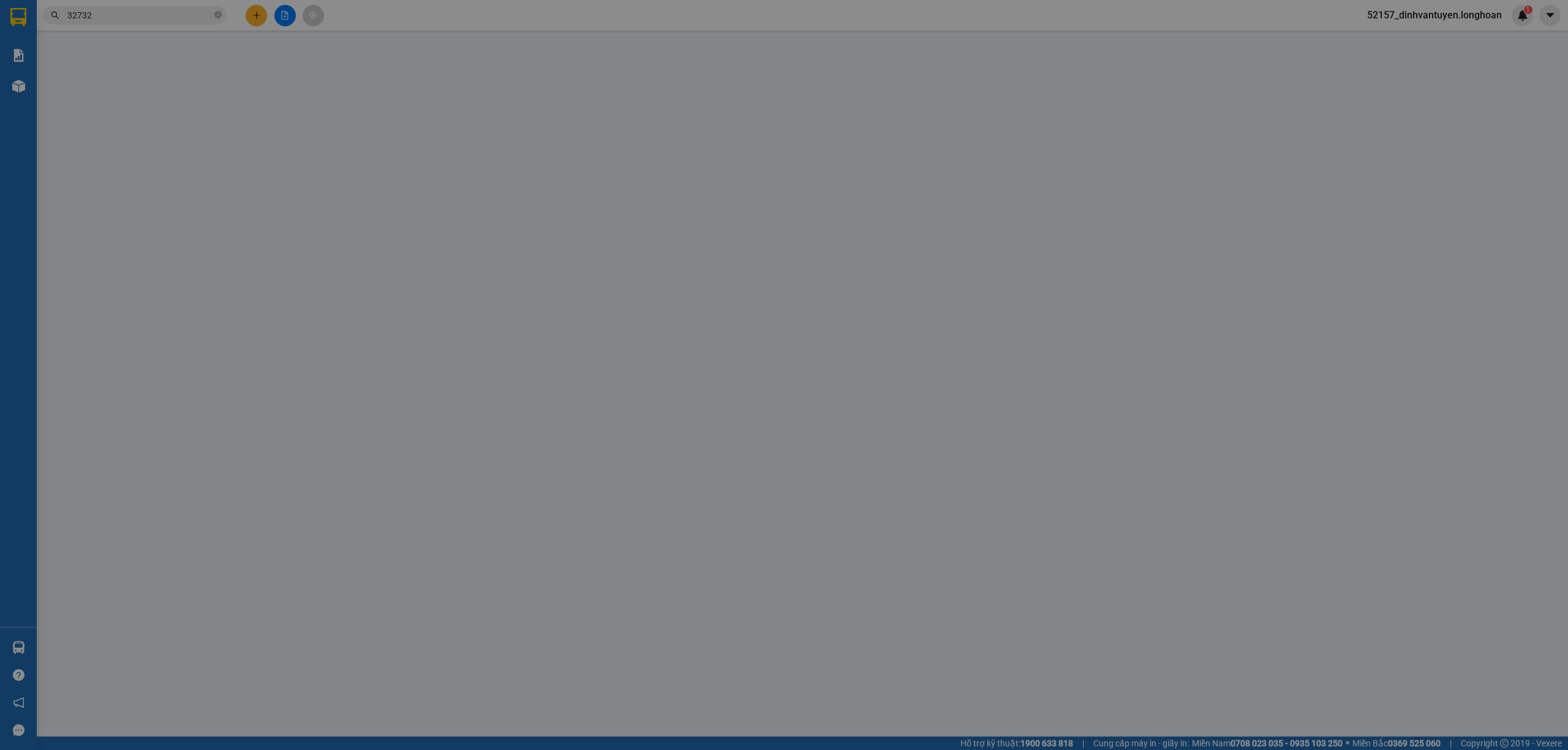
type input "SỐ 7 [PERSON_NAME], [PERSON_NAME], [PERSON_NAME], [GEOGRAPHIC_DATA]"
type input "190.000"
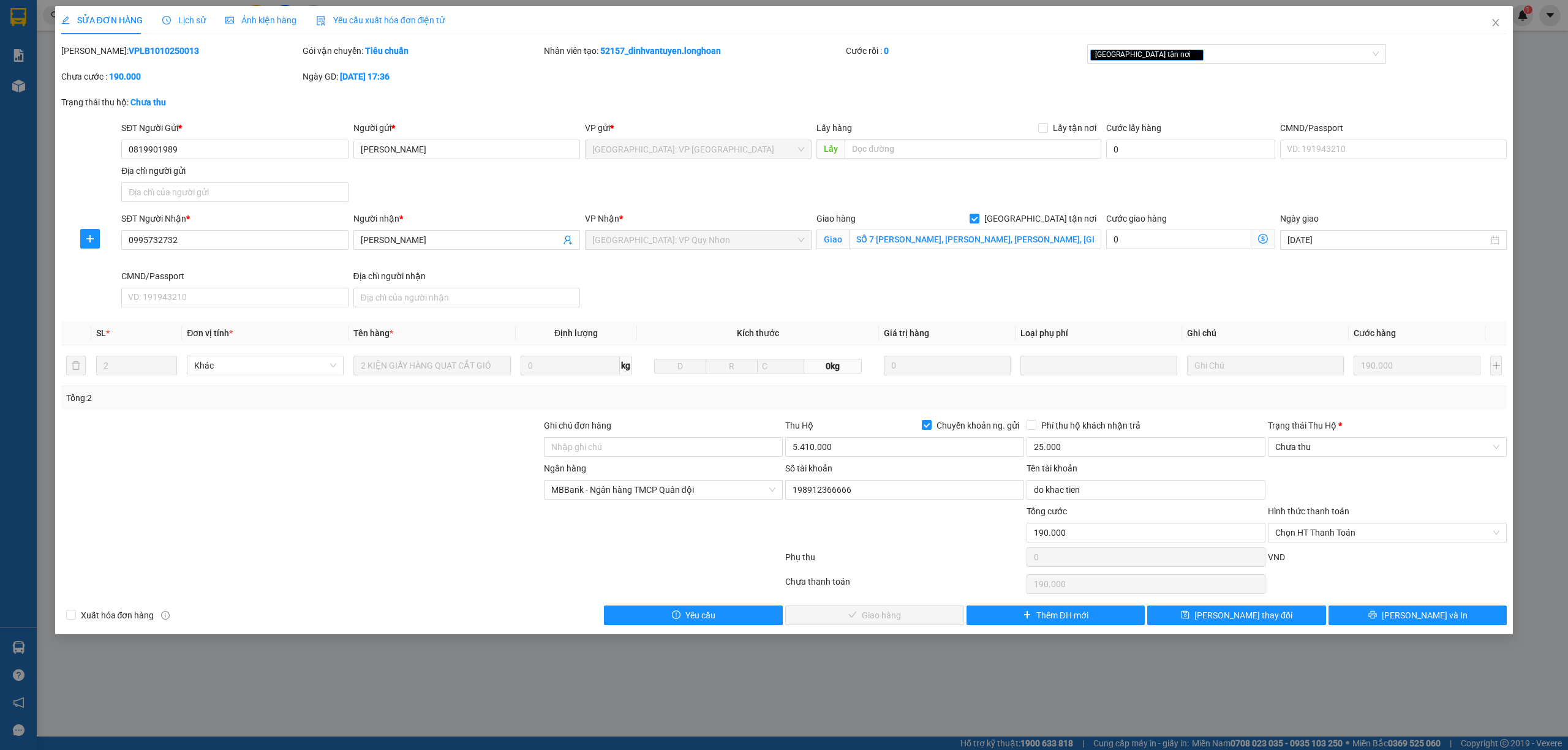
click at [180, 16] on span "Lịch sử" at bounding box center [183, 20] width 43 height 10
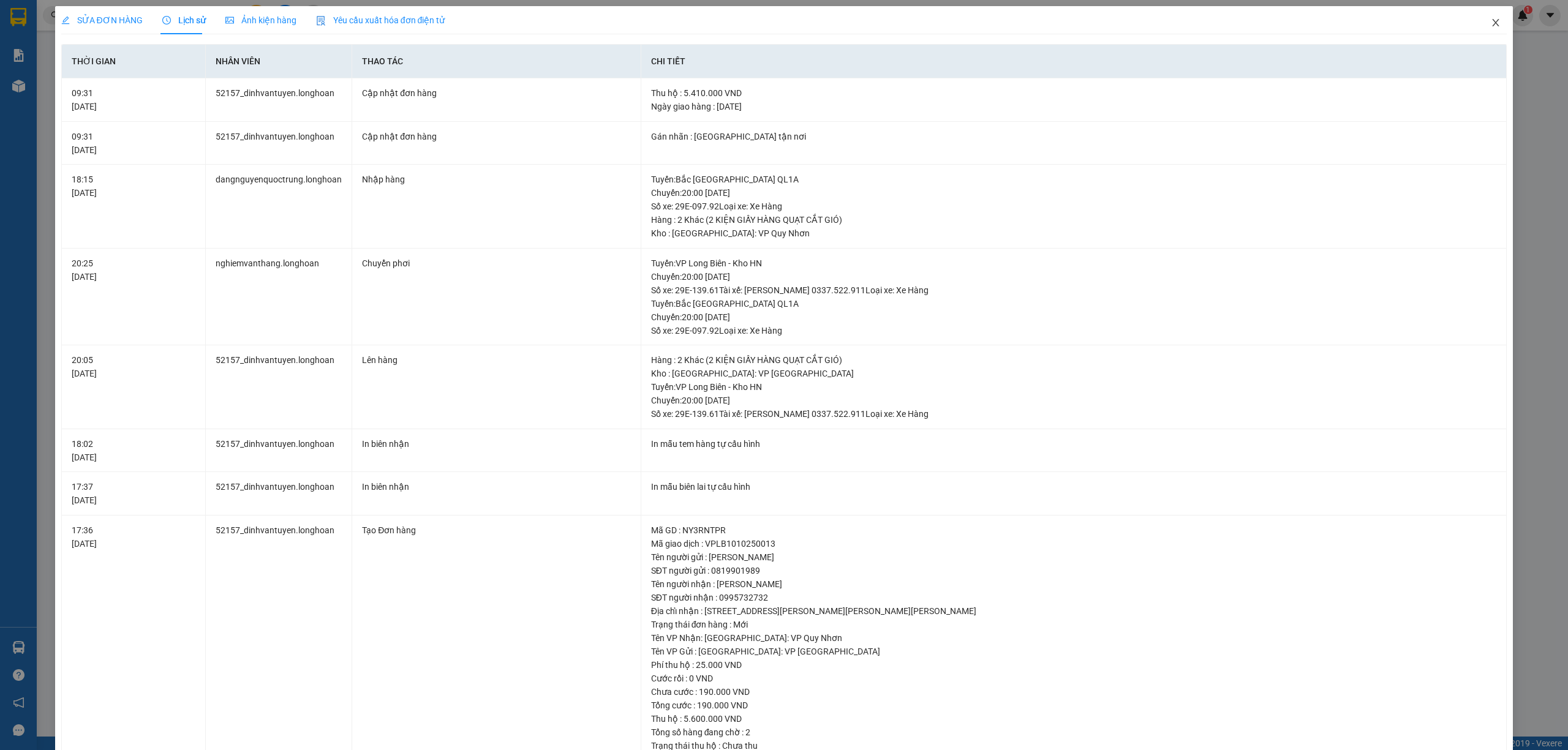
click at [1479, 20] on span "Close" at bounding box center [1495, 23] width 34 height 34
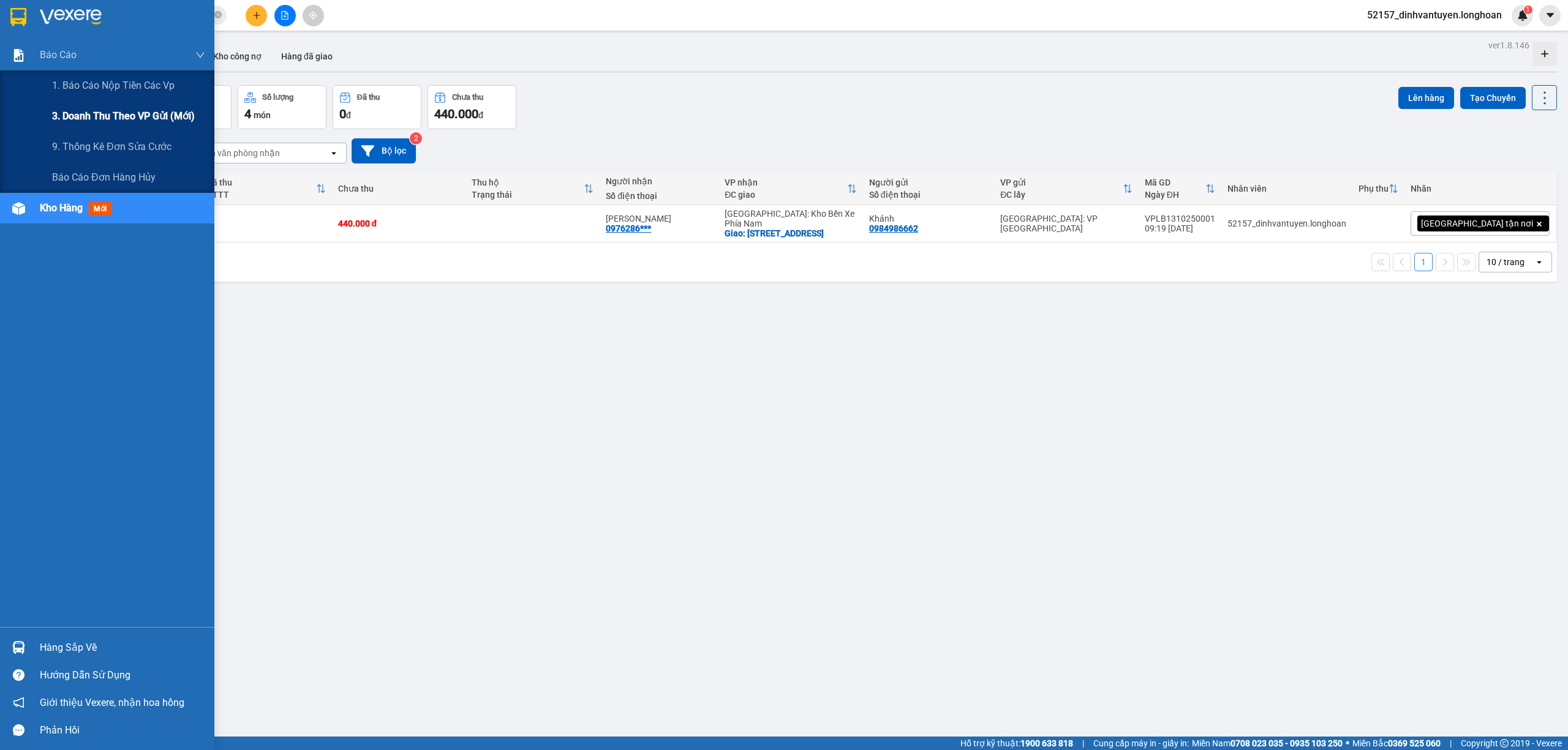
drag, startPoint x: 167, startPoint y: 110, endPoint x: 211, endPoint y: 110, distance: 44.0
click at [167, 110] on span "3. Doanh Thu theo VP Gửi (mới)" at bounding box center [123, 116] width 143 height 16
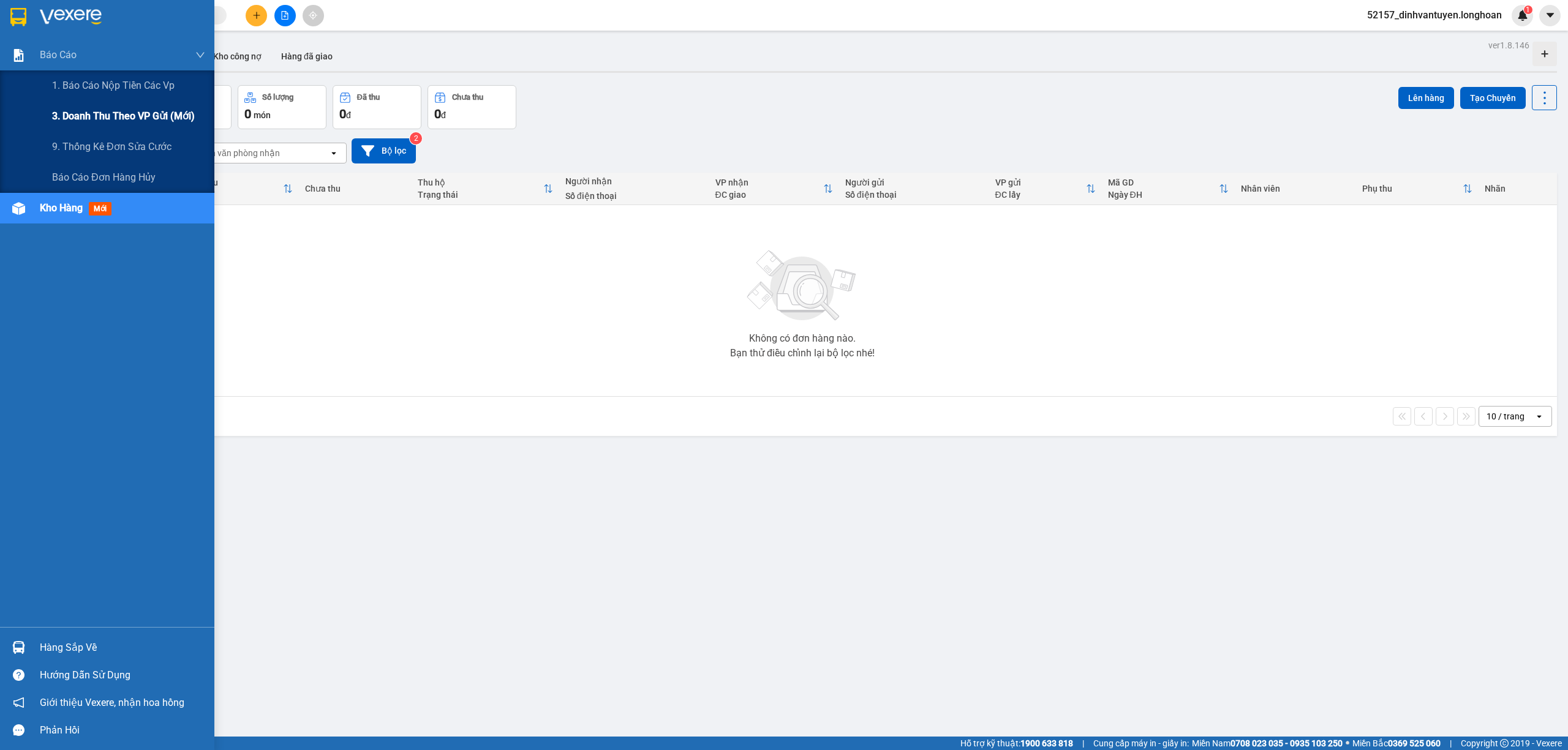
click at [137, 120] on span "3. Doanh Thu theo VP Gửi (mới)" at bounding box center [123, 116] width 143 height 16
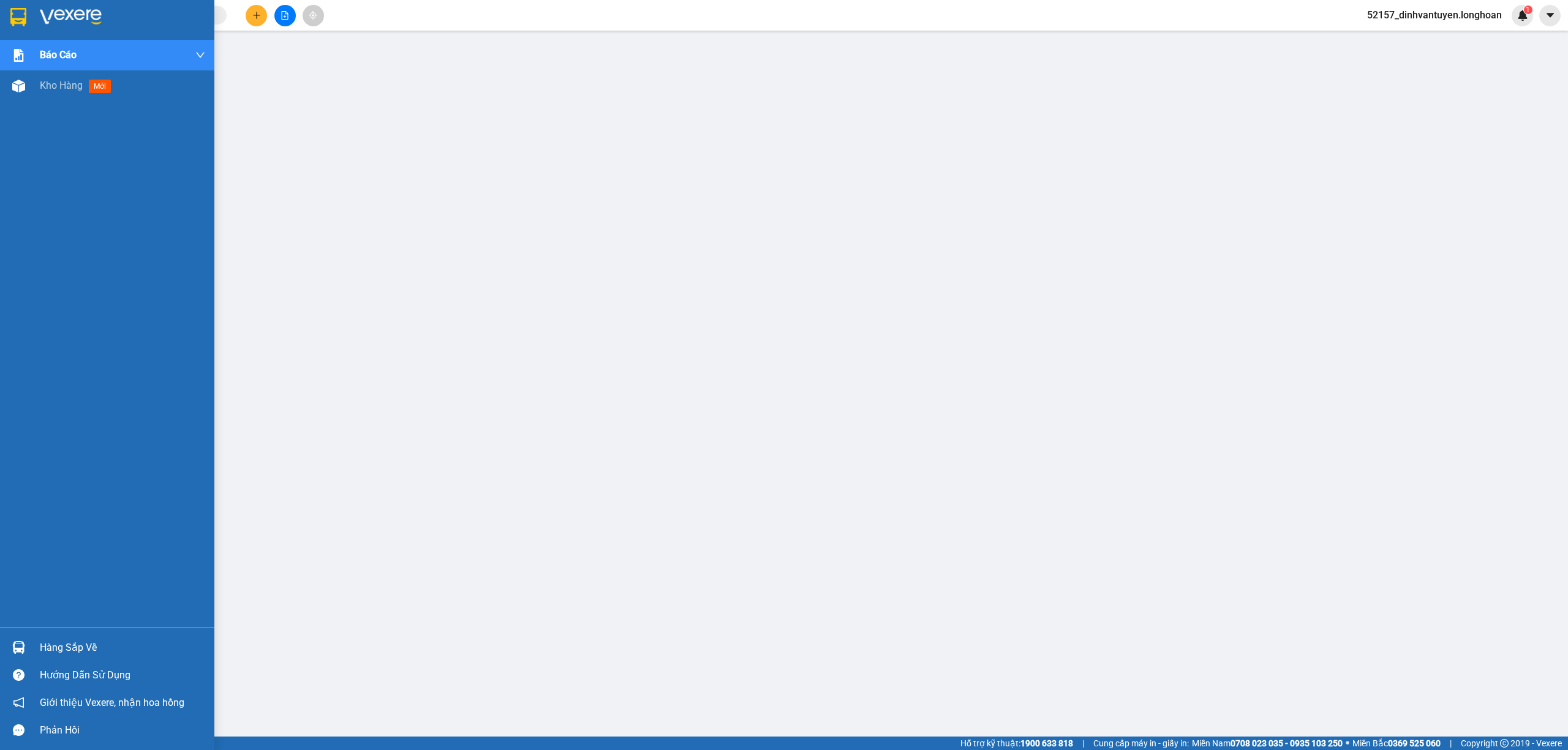
click at [17, 17] on img at bounding box center [17, 17] width 16 height 18
